Goal: Navigation & Orientation: Understand site structure

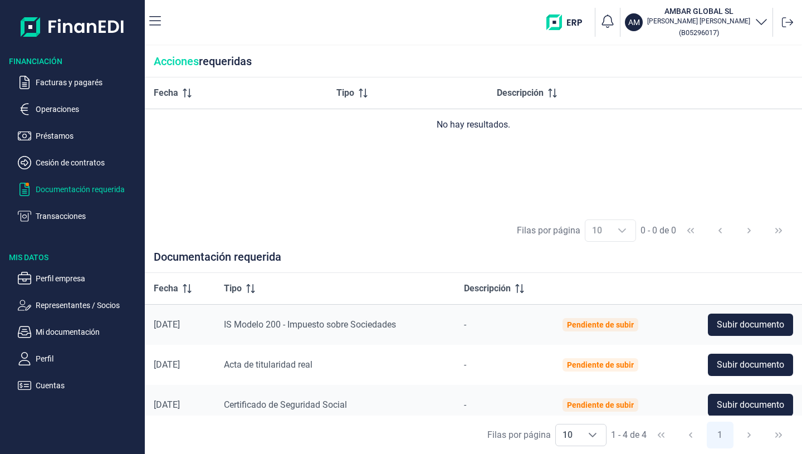
scroll to position [49, 0]
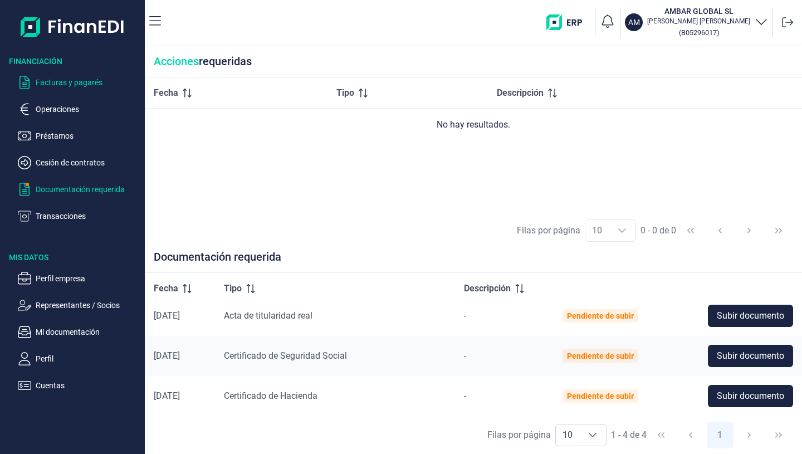
click at [72, 82] on p "Facturas y pagarés" at bounding box center [88, 82] width 105 height 13
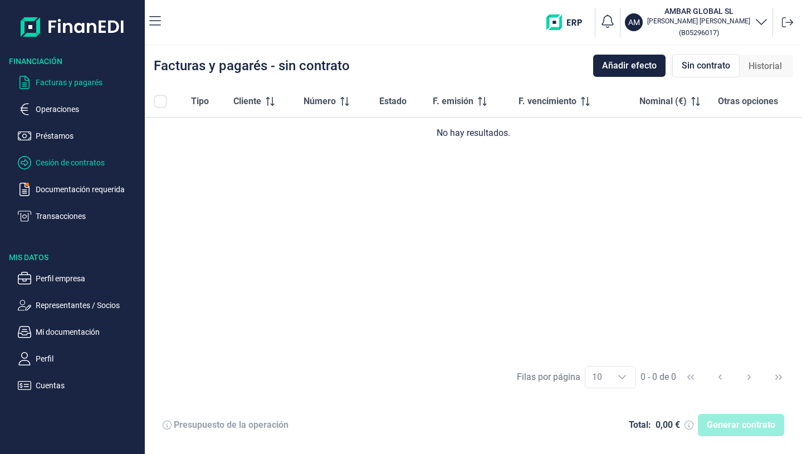
click at [80, 161] on p "Cesión de contratos" at bounding box center [88, 162] width 105 height 13
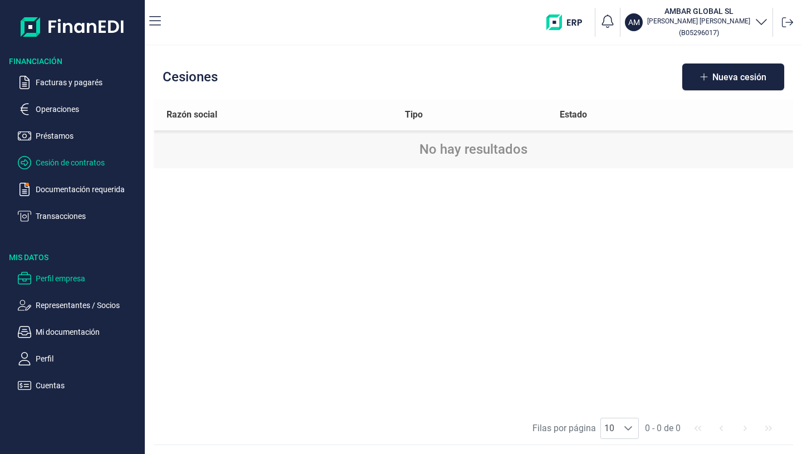
click at [63, 275] on p "Perfil empresa" at bounding box center [88, 278] width 105 height 13
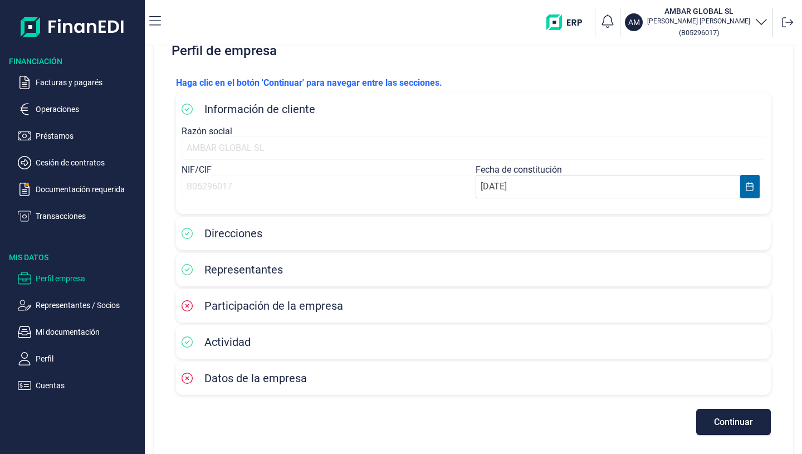
scroll to position [37, 0]
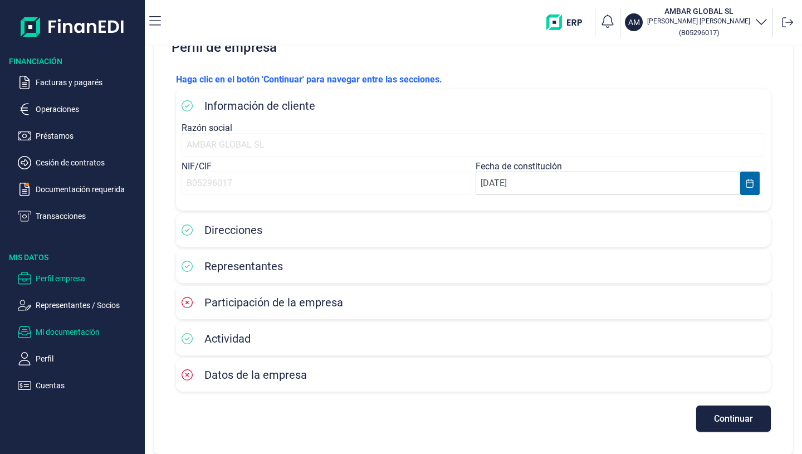
click at [60, 328] on p "Mi documentación" at bounding box center [88, 331] width 105 height 13
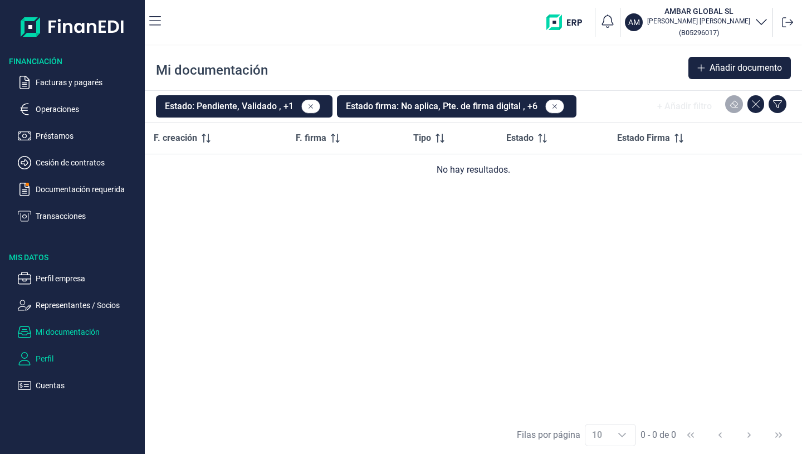
click at [47, 355] on p "Perfil" at bounding box center [88, 358] width 105 height 13
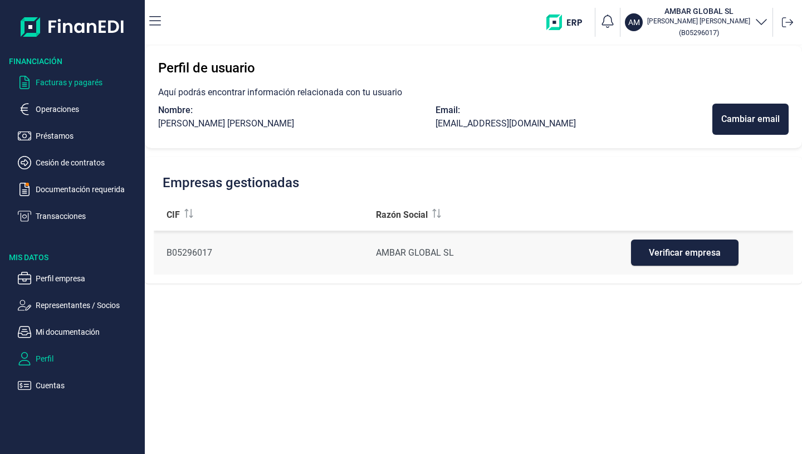
click at [56, 80] on p "Facturas y pagarés" at bounding box center [88, 82] width 105 height 13
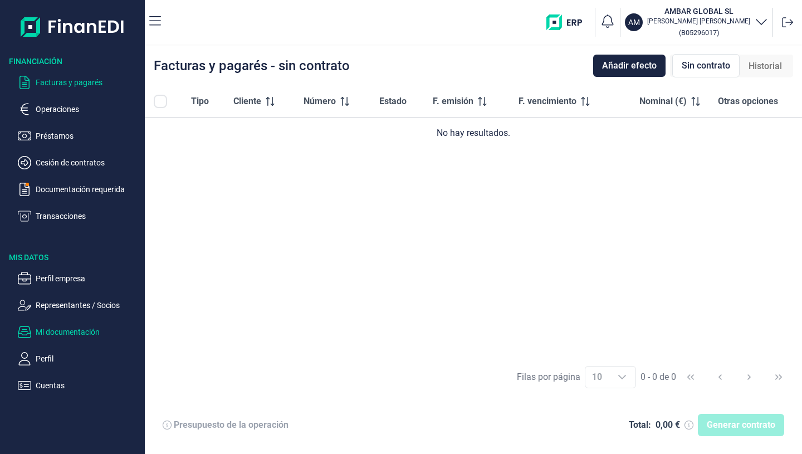
click at [53, 329] on p "Mi documentación" at bounding box center [88, 331] width 105 height 13
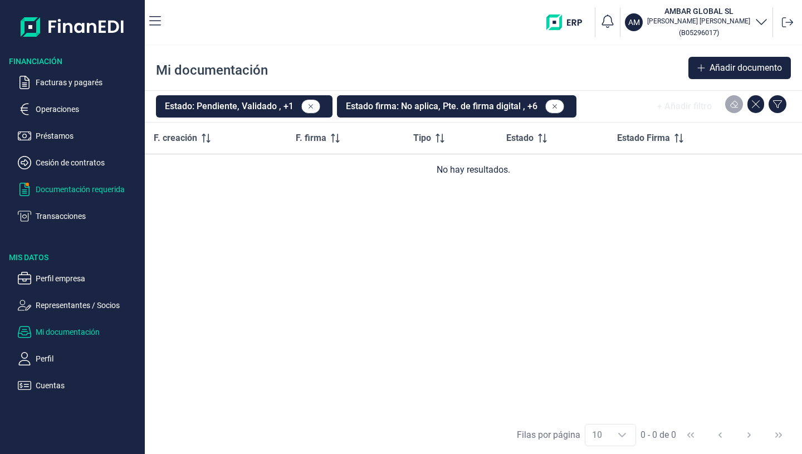
click at [60, 188] on p "Documentación requerida" at bounding box center [88, 189] width 105 height 13
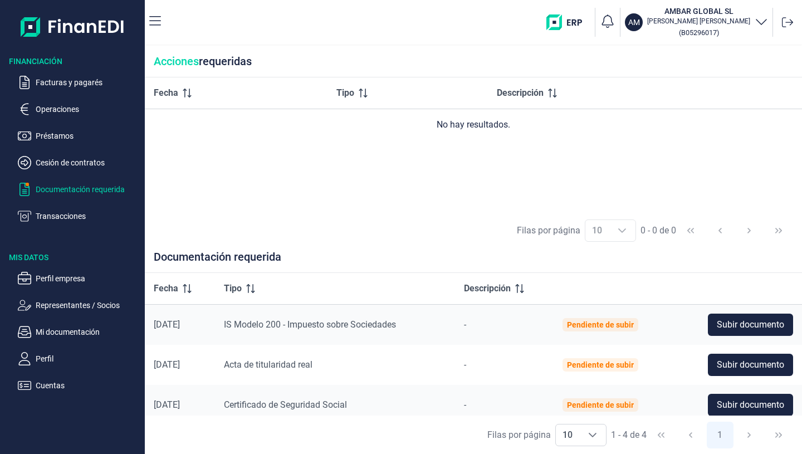
scroll to position [49, 0]
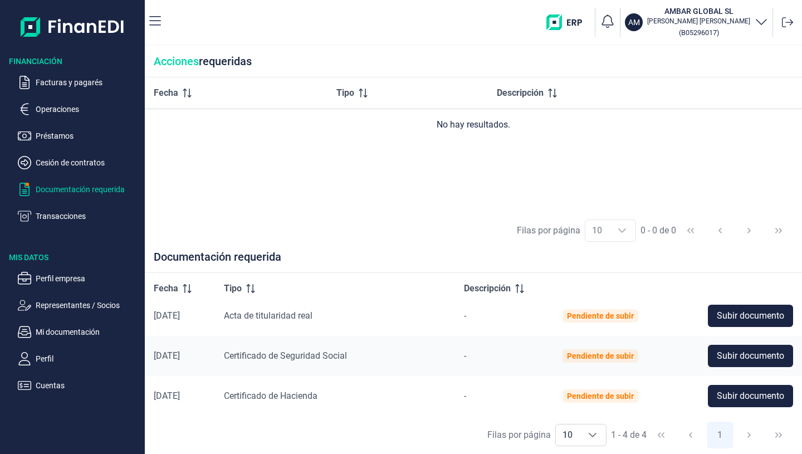
click at [496, 208] on div "Fecha Tipo Descripción No hay resultados." at bounding box center [473, 144] width 657 height 134
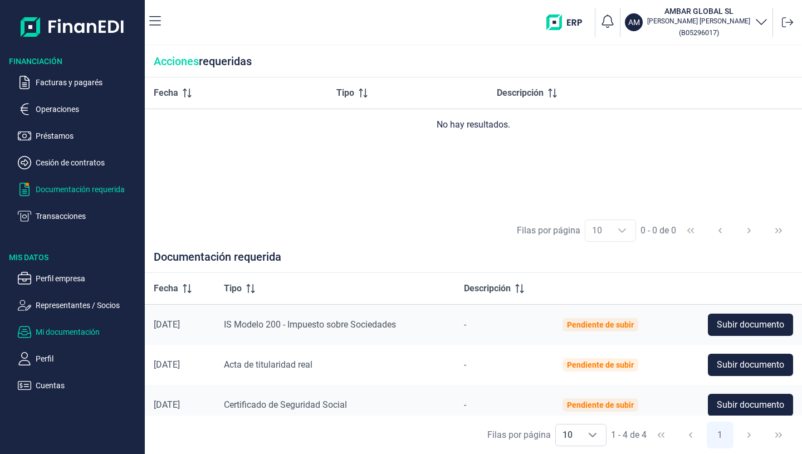
click at [48, 331] on p "Mi documentación" at bounding box center [88, 331] width 105 height 13
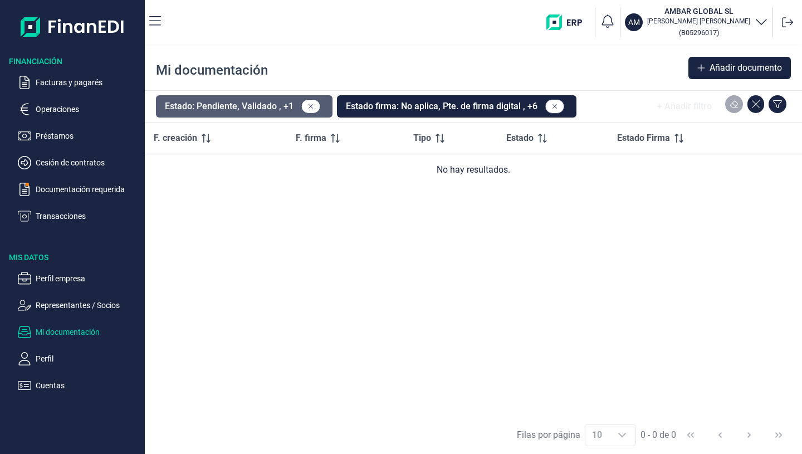
click at [231, 104] on button "Estado: Pendiente, Validado , +1" at bounding box center [244, 106] width 176 height 22
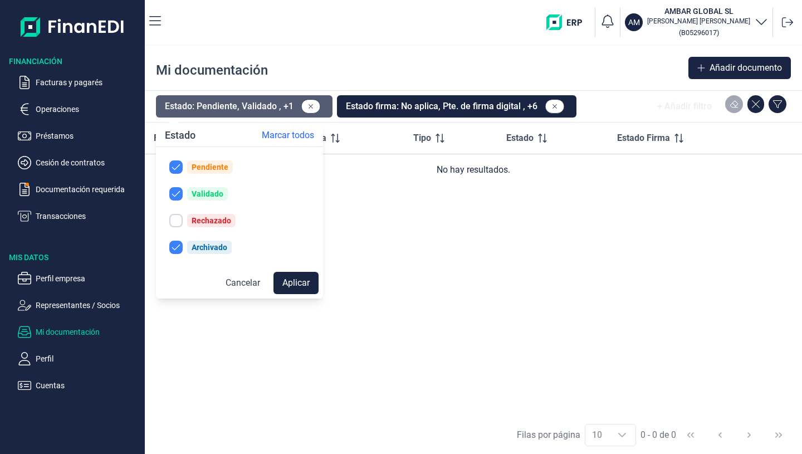
click at [231, 104] on button "Estado: Pendiente, Validado , +1" at bounding box center [244, 106] width 176 height 22
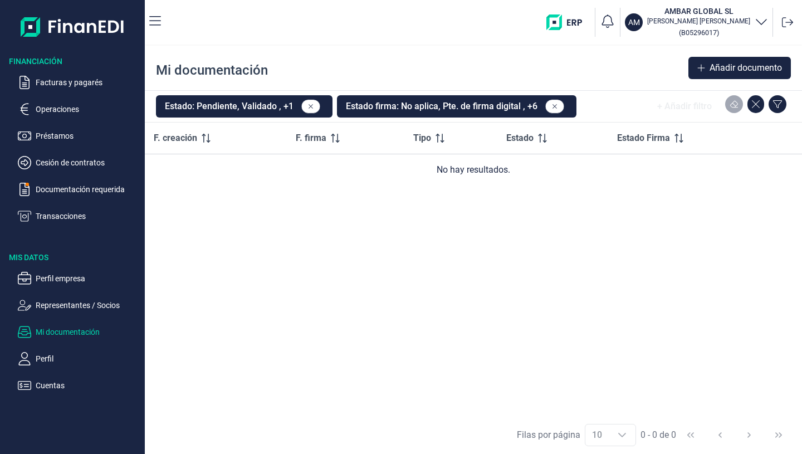
click at [79, 154] on ul "Facturas y pagarés Operaciones Préstamos Cesión de contratos Documentación requ…" at bounding box center [72, 145] width 145 height 156
click at [64, 162] on p "Cesión de contratos" at bounding box center [88, 162] width 105 height 13
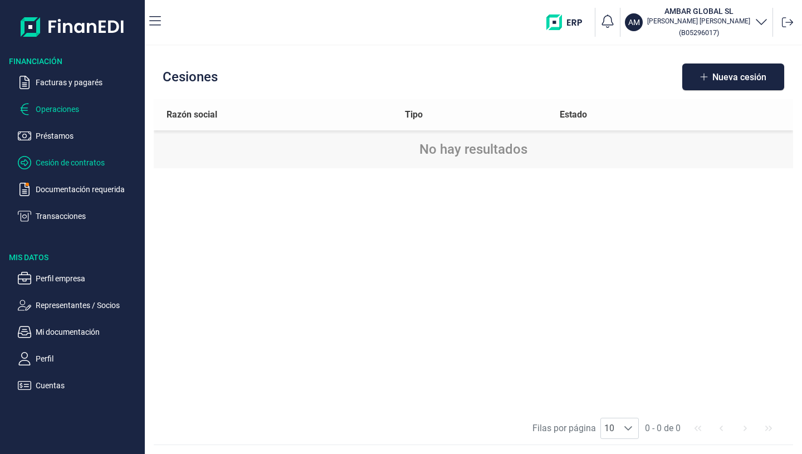
click at [55, 104] on p "Operaciones" at bounding box center [88, 108] width 105 height 13
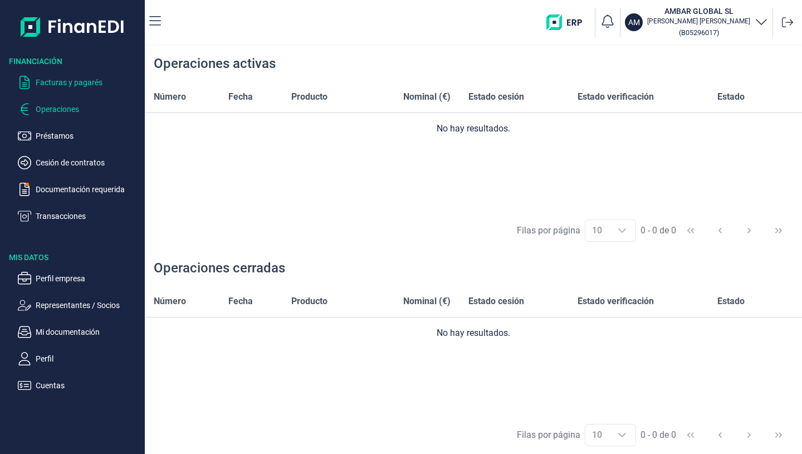
click at [83, 77] on p "Facturas y pagarés" at bounding box center [88, 82] width 105 height 13
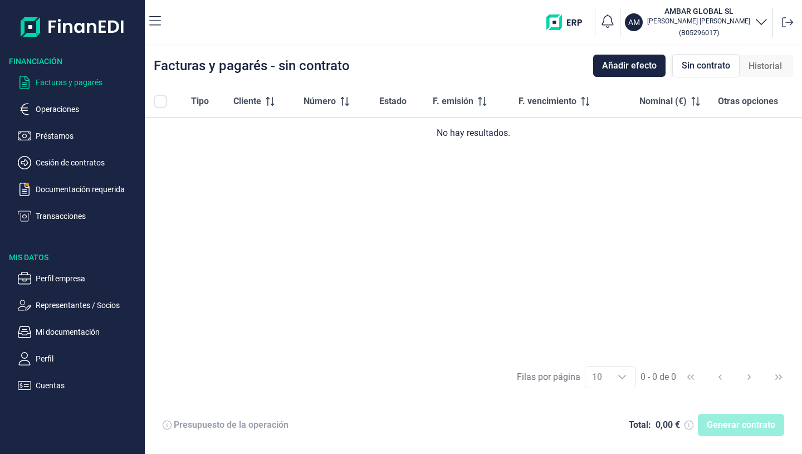
click at [767, 23] on icon "button" at bounding box center [760, 20] width 13 height 13
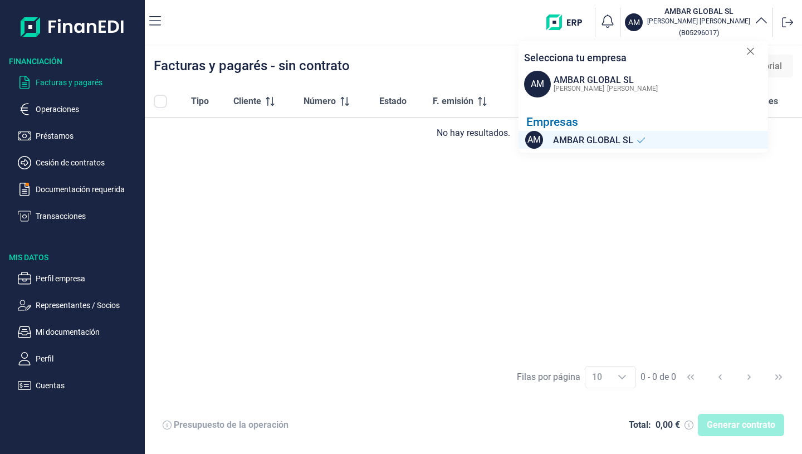
click at [607, 91] on span "[PERSON_NAME]" at bounding box center [632, 89] width 51 height 8
click at [442, 31] on div "AM AMBAR GLOBAL SL [PERSON_NAME] ( B05296017 ) Selecciona tu empresa AM AMBAR G…" at bounding box center [483, 22] width 627 height 36
click at [158, 27] on icon "button" at bounding box center [155, 20] width 12 height 13
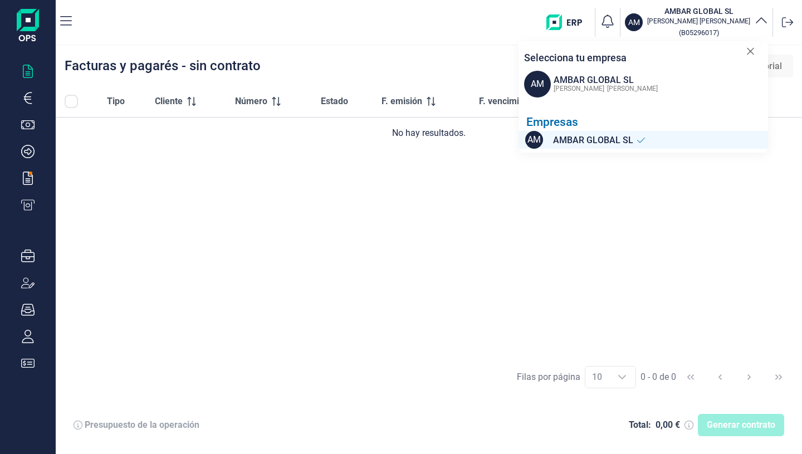
click at [77, 26] on nav "AM AMBAR GLOBAL SL [PERSON_NAME] ( B05296017 ) Selecciona tu empresa AM AMBAR G…" at bounding box center [429, 22] width 746 height 45
click at [69, 19] on icon "button" at bounding box center [66, 20] width 12 height 13
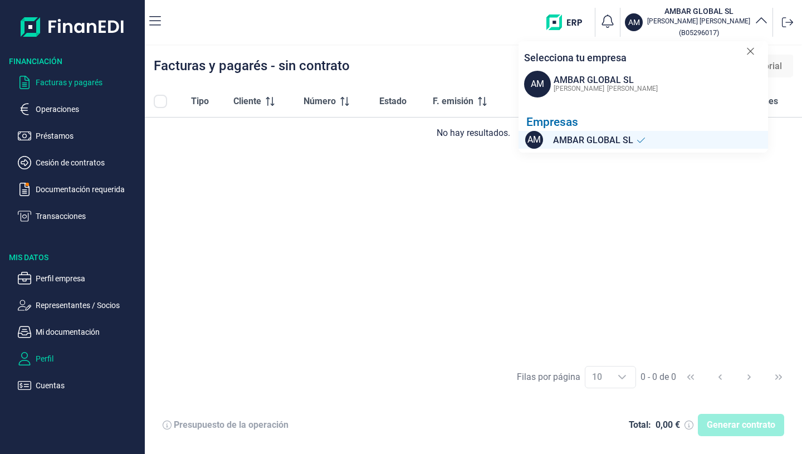
click at [42, 354] on p "Perfil" at bounding box center [88, 358] width 105 height 13
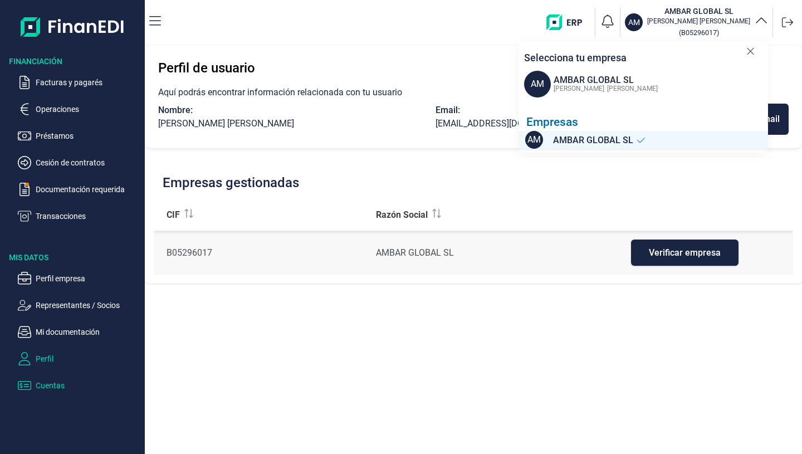
click at [42, 379] on p "Cuentas" at bounding box center [88, 385] width 105 height 13
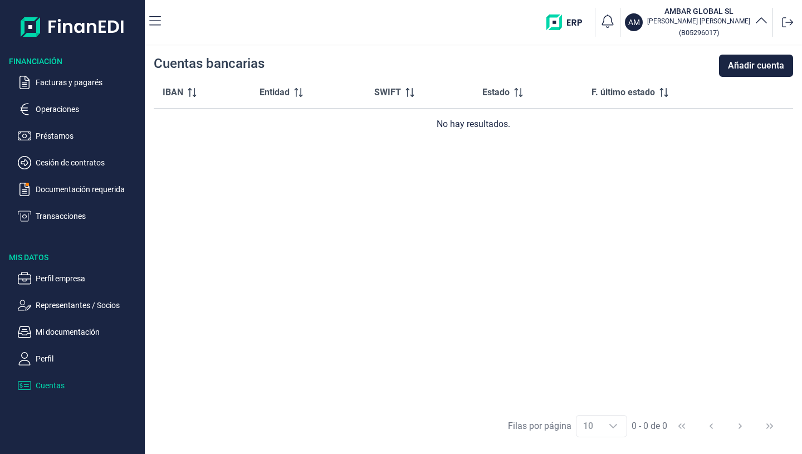
click at [91, 296] on ul "Perfil empresa Representantes / Socios Mi documentación Perfil Cuentas" at bounding box center [72, 327] width 145 height 129
click at [77, 305] on p "Representantes / Socios" at bounding box center [88, 304] width 105 height 13
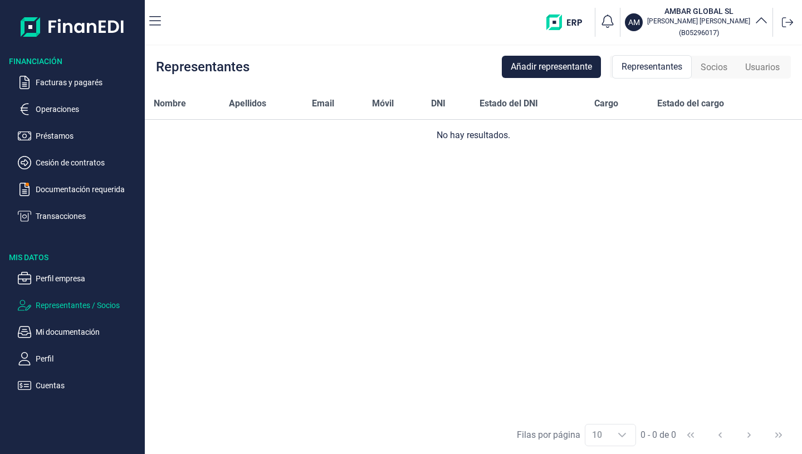
click at [48, 75] on ul "Facturas y pagarés Operaciones Préstamos Cesión de contratos Documentación requ…" at bounding box center [72, 145] width 145 height 156
click at [46, 80] on p "Facturas y pagarés" at bounding box center [88, 82] width 105 height 13
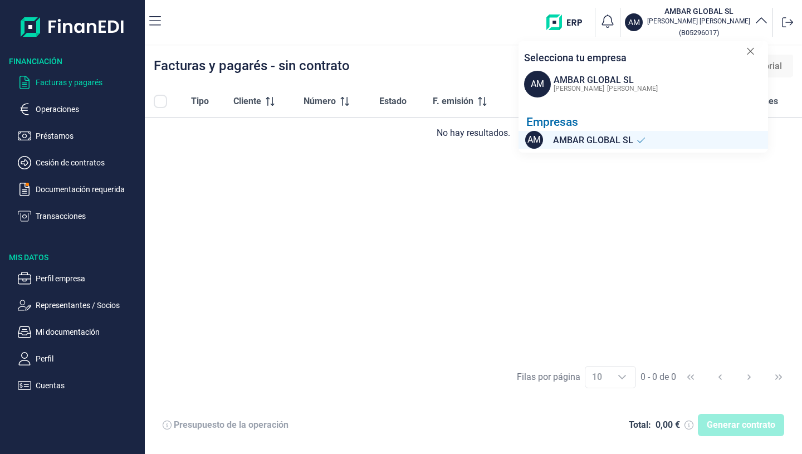
click at [746, 51] on icon at bounding box center [750, 51] width 8 height 11
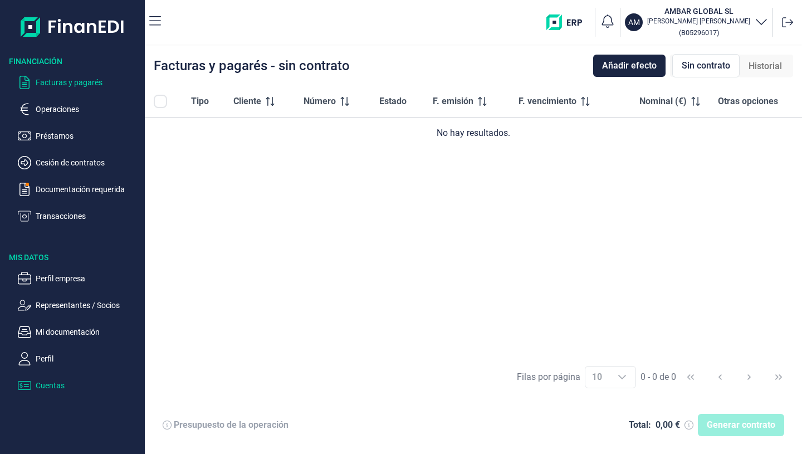
click at [53, 387] on p "Cuentas" at bounding box center [88, 385] width 105 height 13
